Goal: Task Accomplishment & Management: Manage account settings

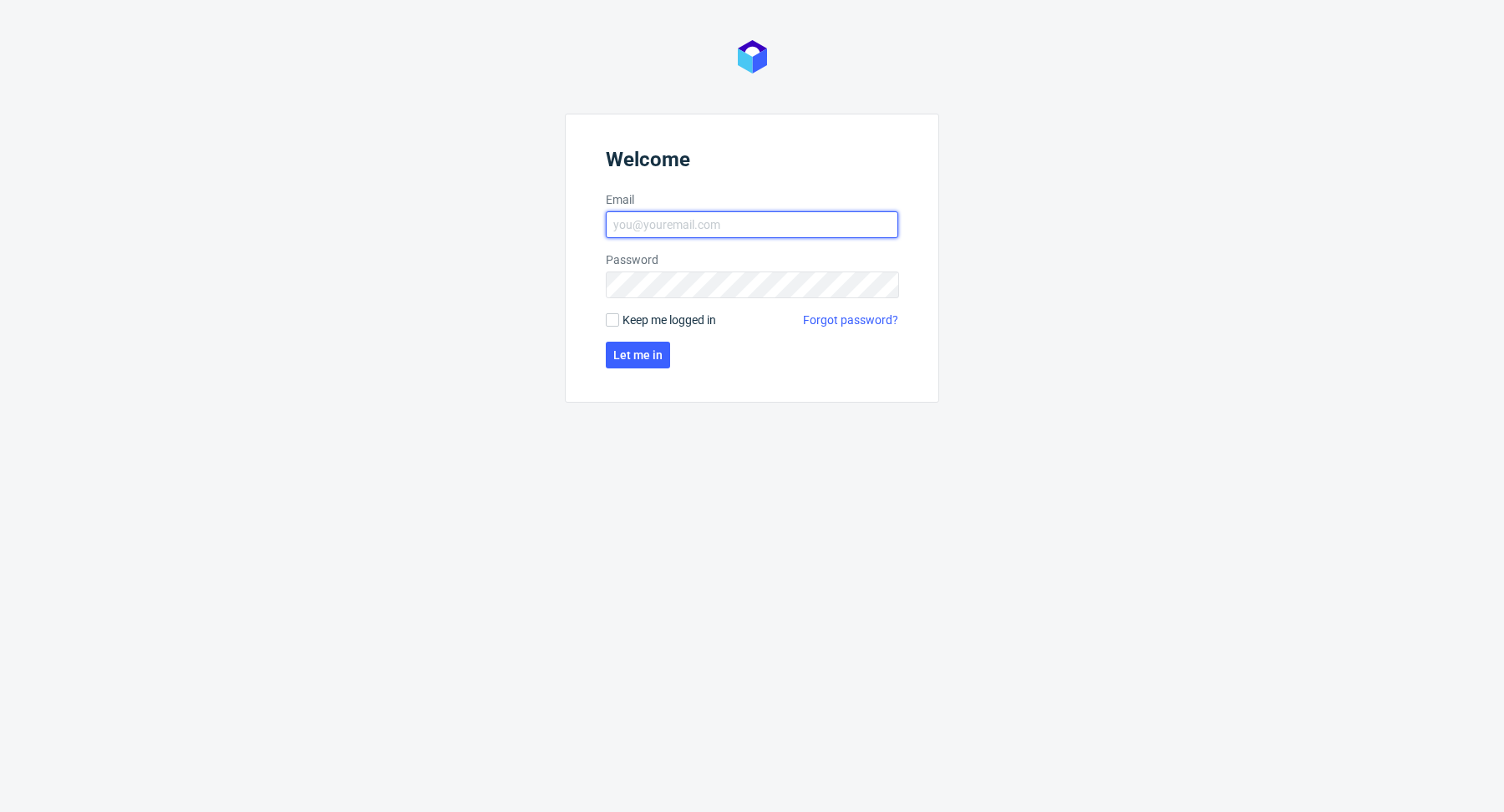
click at [793, 223] on input "Email" at bounding box center [752, 225] width 293 height 27
type input "[EMAIL_ADDRESS][DOMAIN_NAME]"
click button "Let me in" at bounding box center [638, 355] width 65 height 27
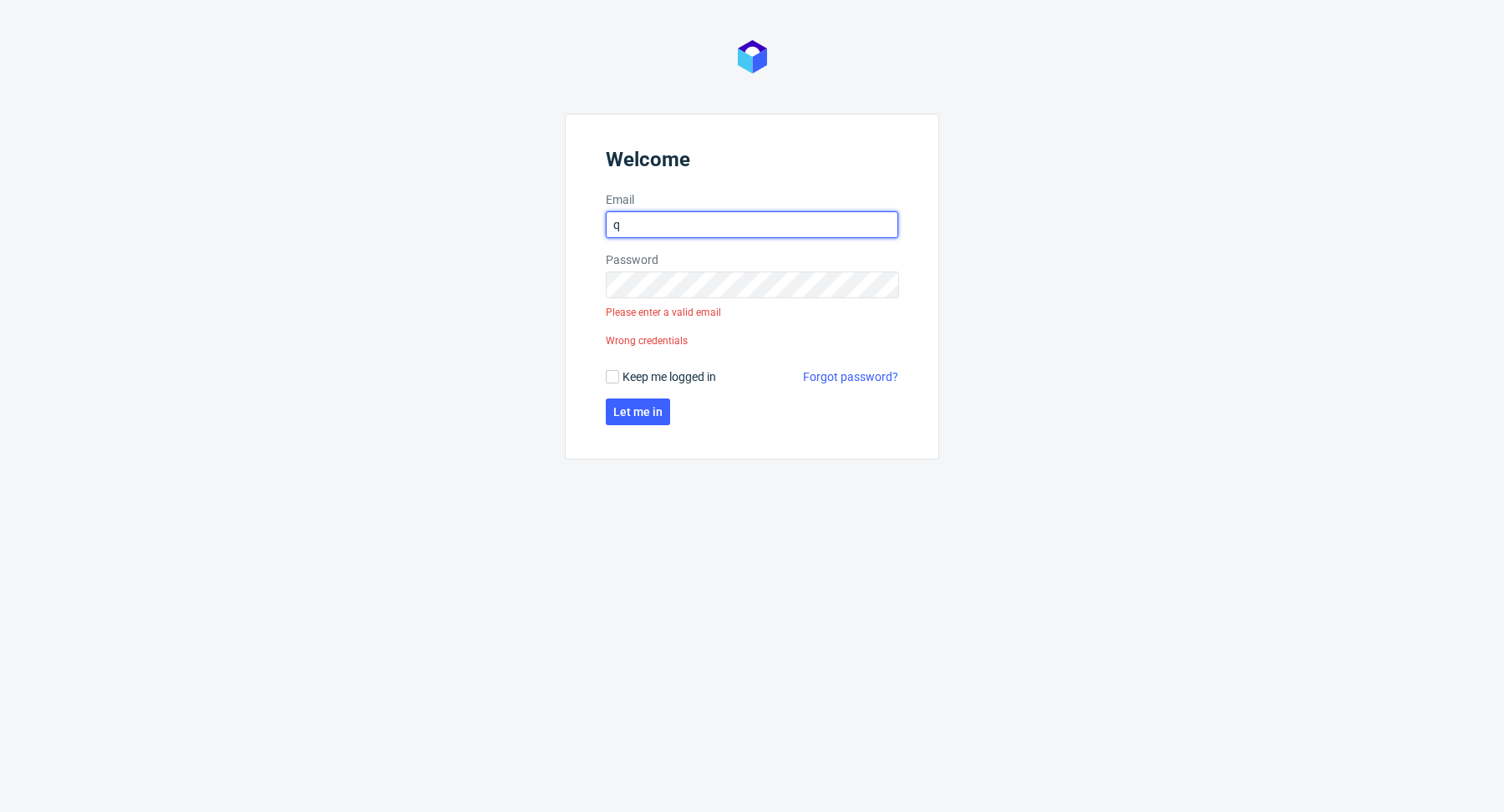
type input "[EMAIL_ADDRESS][DOMAIN_NAME]"
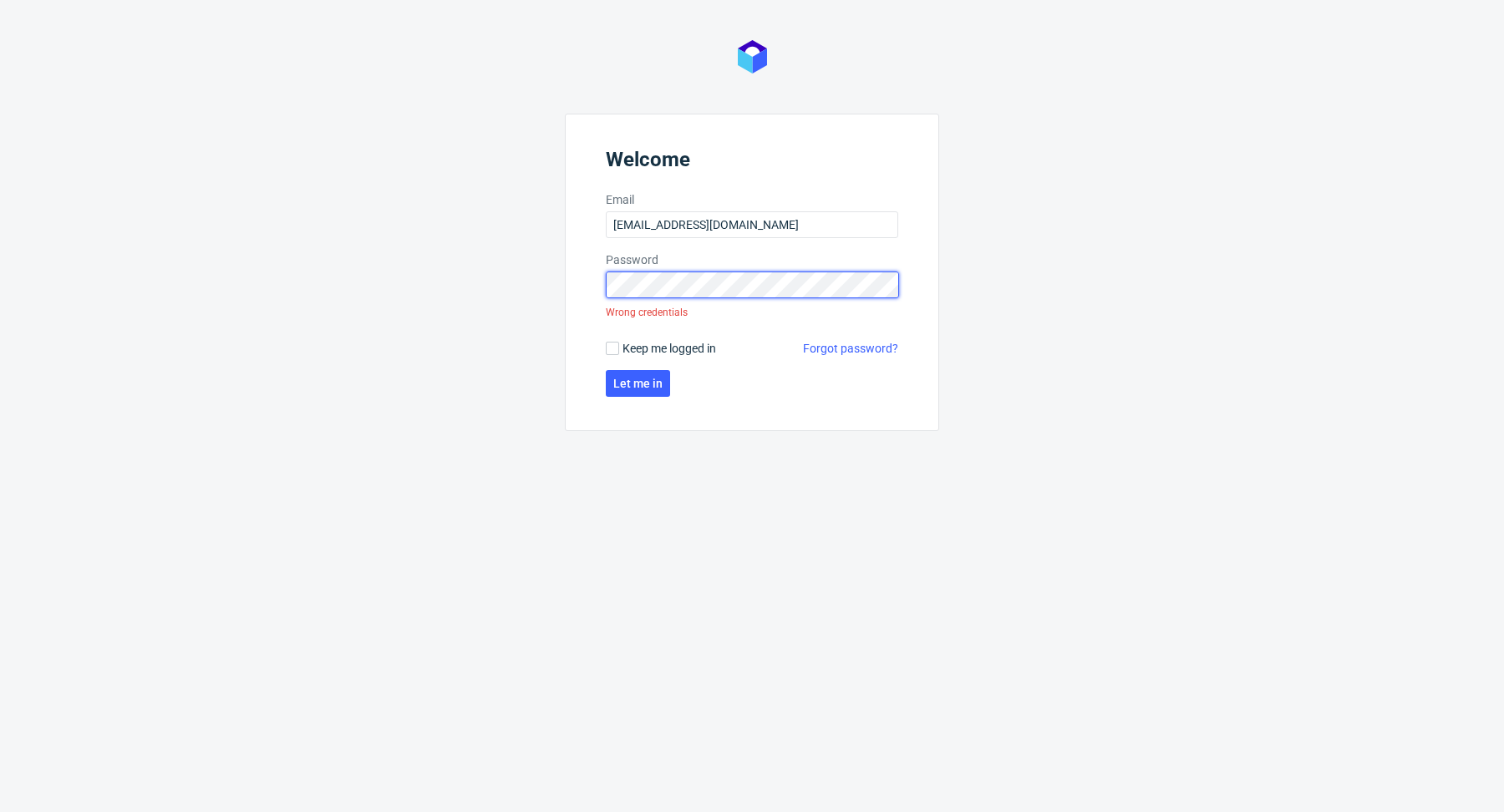
click button "Let me in" at bounding box center [638, 383] width 65 height 27
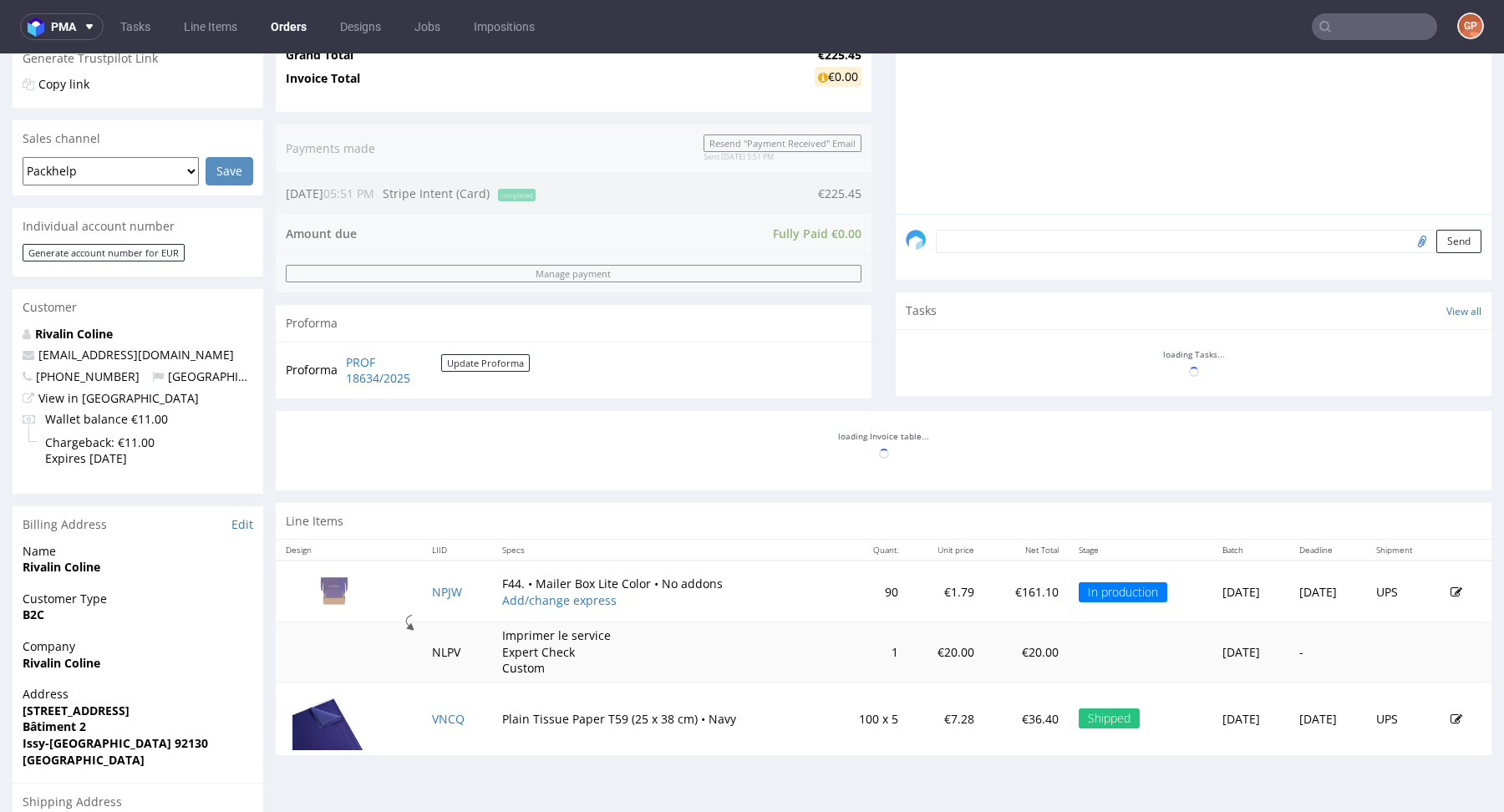
scroll to position [596, 0]
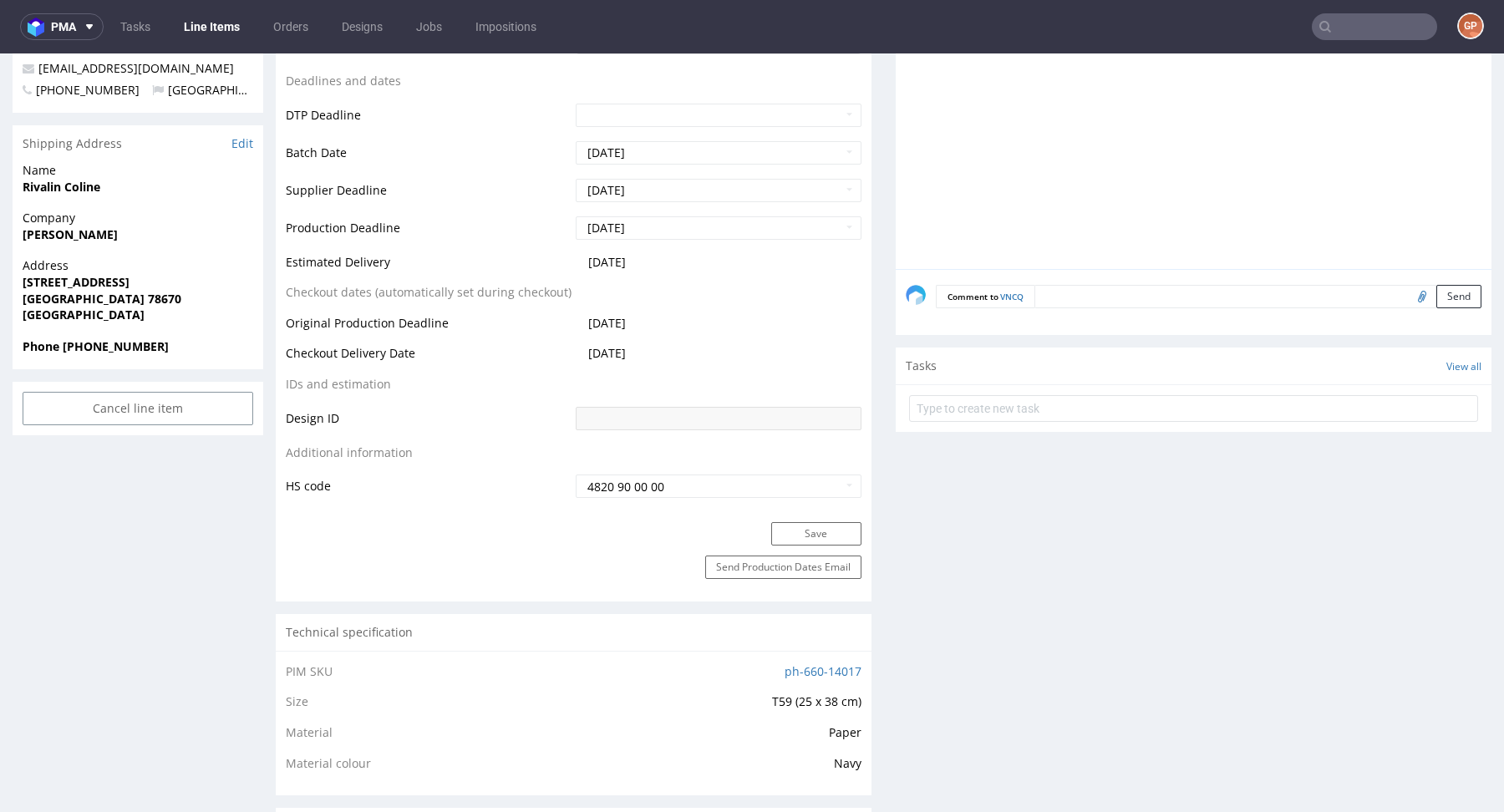
scroll to position [897, 0]
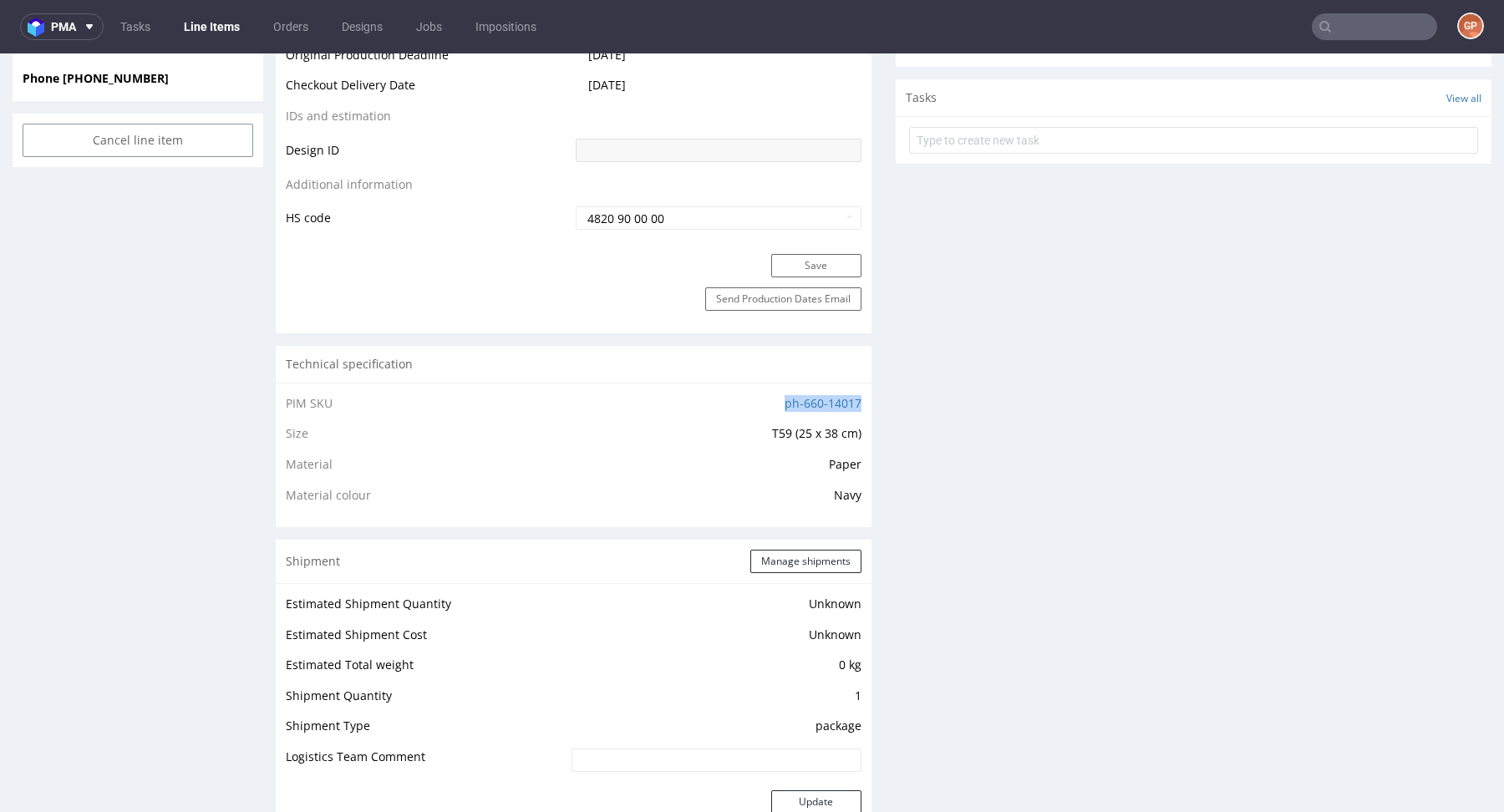
drag, startPoint x: 747, startPoint y: 409, endPoint x: 768, endPoint y: 394, distance: 25.8
click at [768, 394] on td "ph-660-14017" at bounding box center [689, 409] width 345 height 31
copy link "ph-660-14017"
